Goal: Complete application form

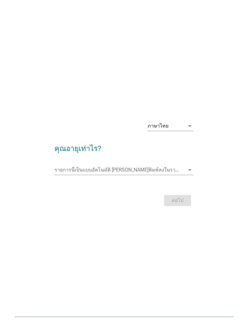
click at [169, 173] on input "รายการนี้เป็นแบบอัตโนมัติ คุณสามารถพิมพ์ลงในรายการนี้" at bounding box center [119, 170] width 130 height 10
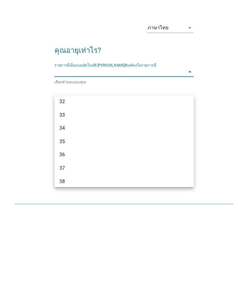
scroll to position [206, 0]
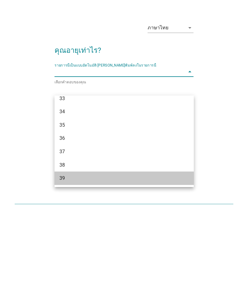
click at [67, 257] on div "39" at bounding box center [118, 260] width 119 height 7
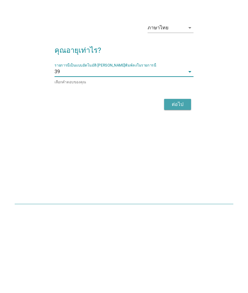
click at [182, 183] on div "ต่อไป" at bounding box center [177, 186] width 17 height 7
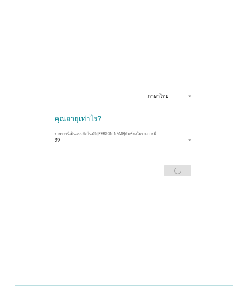
scroll to position [0, 0]
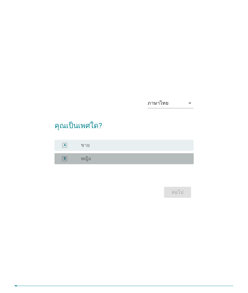
click at [132, 162] on div "radio_button_unchecked หญิง" at bounding box center [132, 159] width 103 height 6
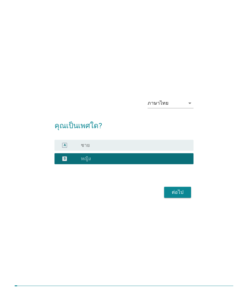
click at [178, 196] on div "ต่อไป" at bounding box center [177, 192] width 17 height 7
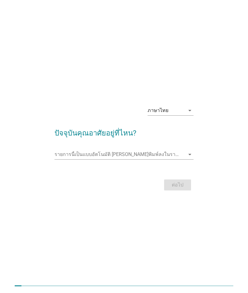
click at [171, 160] on input "รายการนี้เป็นแบบอัตโนมัติ คุณสามารถพิมพ์ลงในรายการนี้" at bounding box center [119, 155] width 130 height 10
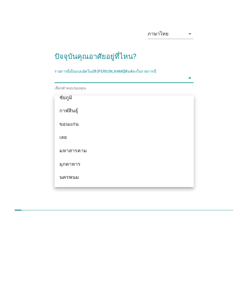
type input "ป"
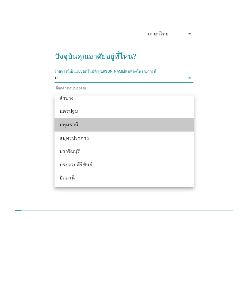
click at [90, 197] on div "ปทุมธานี" at bounding box center [118, 200] width 119 height 7
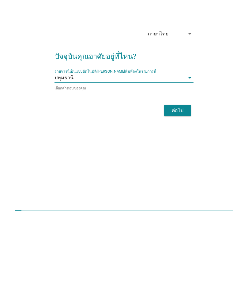
click at [180, 183] on div "ต่อไป" at bounding box center [177, 186] width 17 height 7
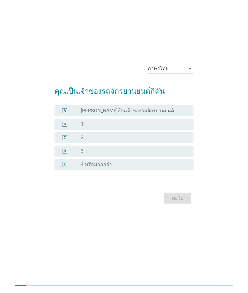
scroll to position [0, 0]
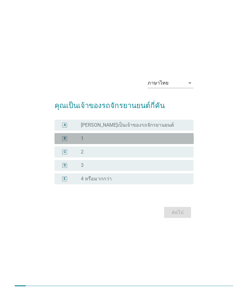
click at [122, 142] on div "radio_button_unchecked 1" at bounding box center [132, 139] width 103 height 6
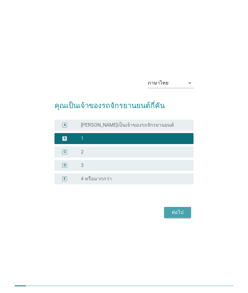
click at [177, 216] on div "ต่อไป" at bounding box center [177, 212] width 17 height 7
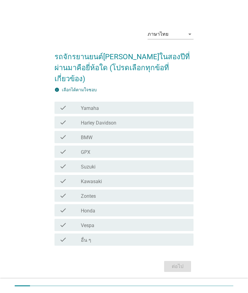
click at [118, 213] on div "check_box_outline_blank Honda" at bounding box center [135, 210] width 108 height 7
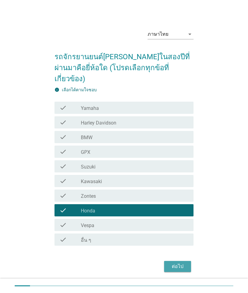
click at [178, 270] on div "ต่อไป" at bounding box center [177, 266] width 17 height 7
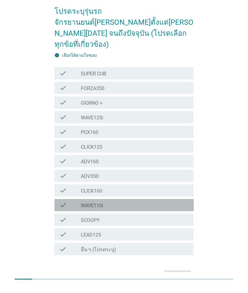
scroll to position [39, 0]
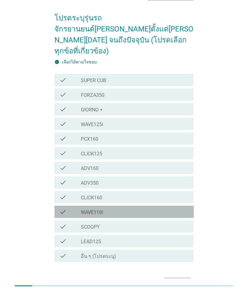
click at [132, 208] on div "check_box_outline_blank WAVE110i" at bounding box center [135, 211] width 108 height 7
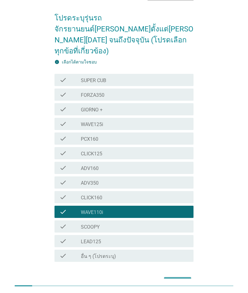
click at [182, 279] on div "ต่อไป" at bounding box center [177, 282] width 17 height 7
